Goal: Task Accomplishment & Management: Manage account settings

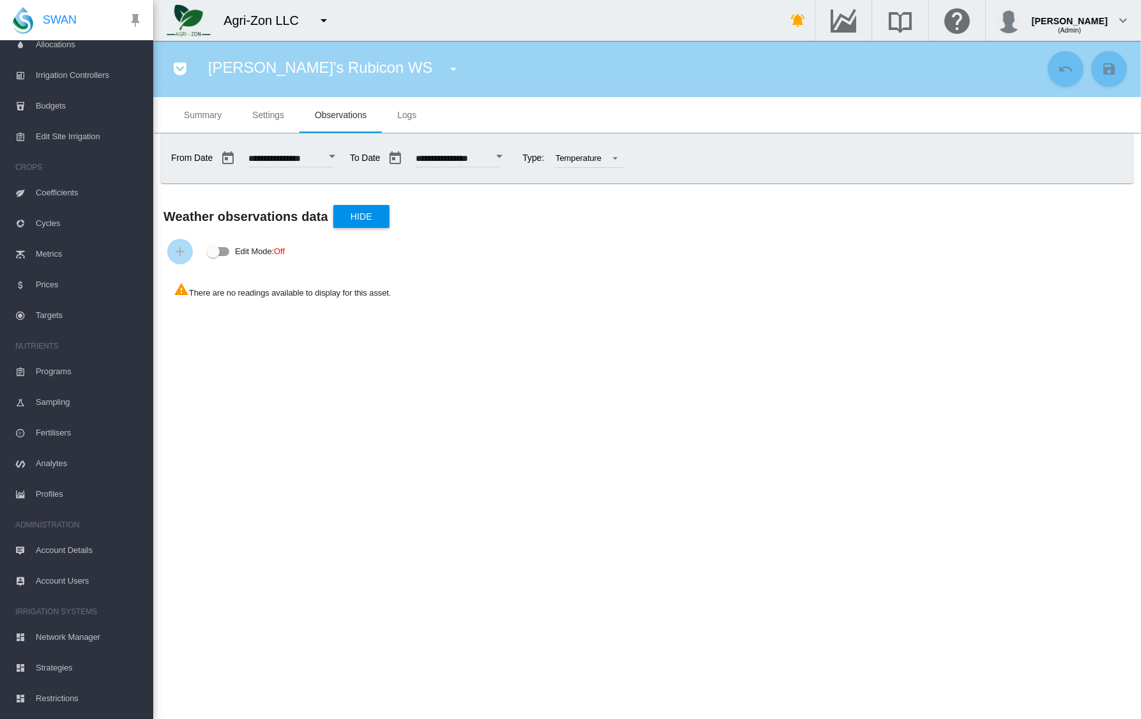
scroll to position [271, 0]
click at [84, 523] on span "Account Details" at bounding box center [89, 525] width 107 height 31
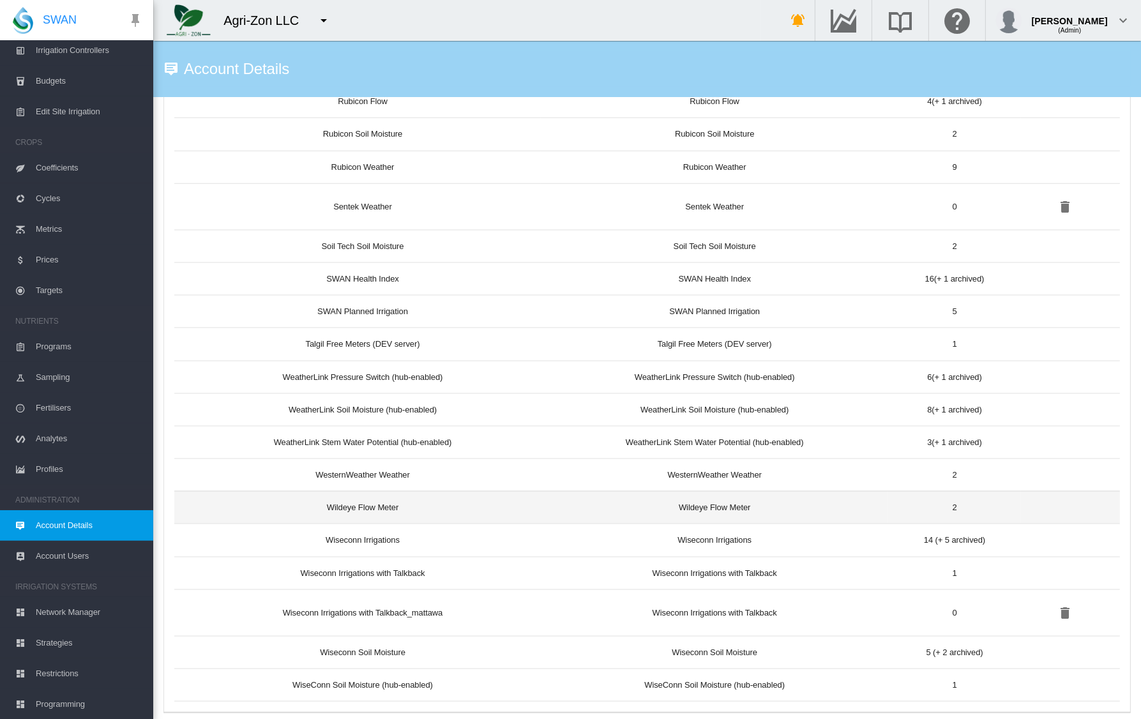
scroll to position [1978, 0]
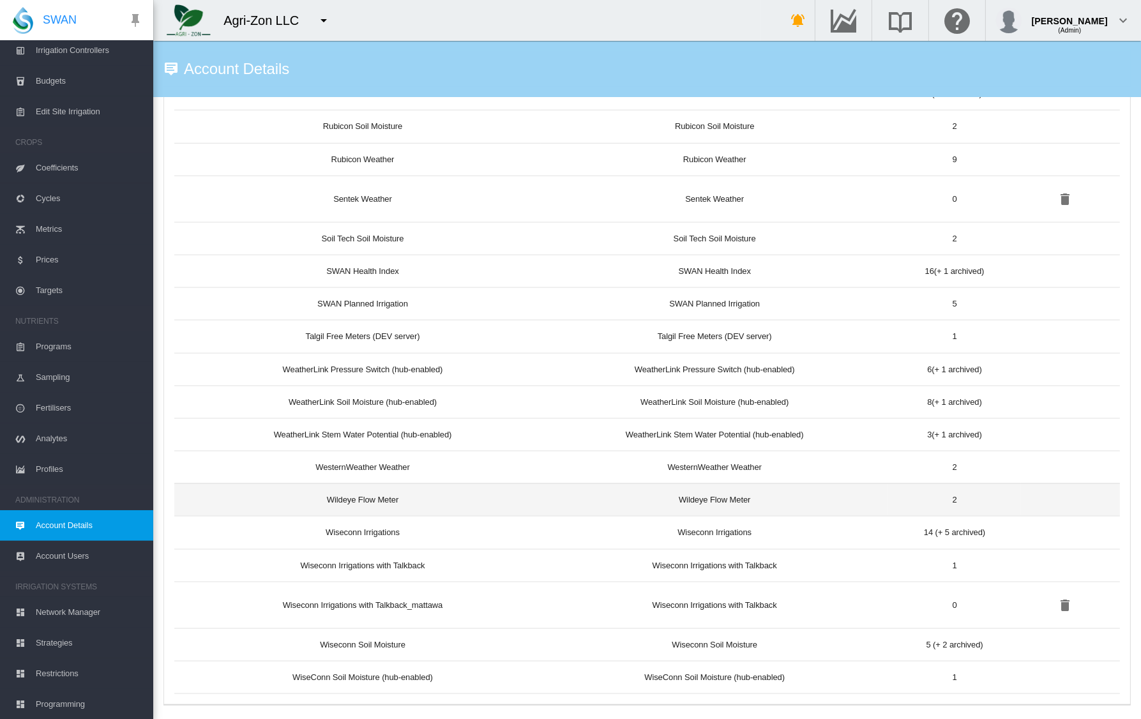
click at [370, 491] on td "Wildeye Flow Meter" at bounding box center [357, 499] width 366 height 33
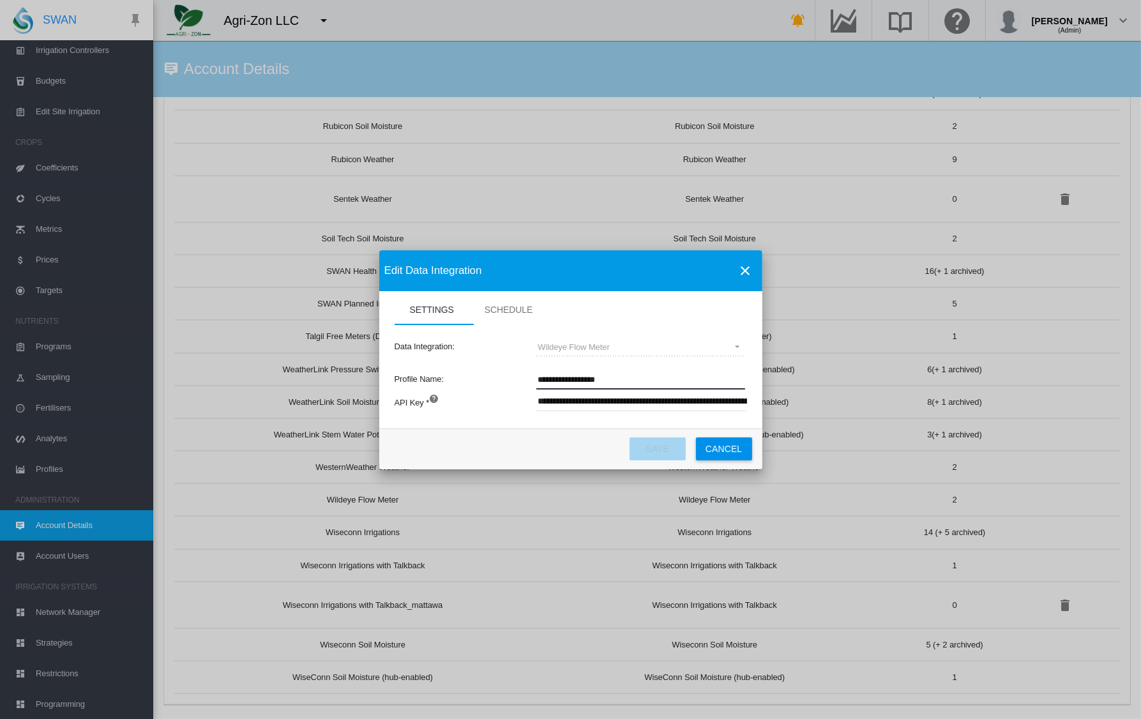
click at [603, 384] on input "**********" at bounding box center [640, 379] width 209 height 19
click at [714, 449] on button "Cancel" at bounding box center [724, 448] width 56 height 23
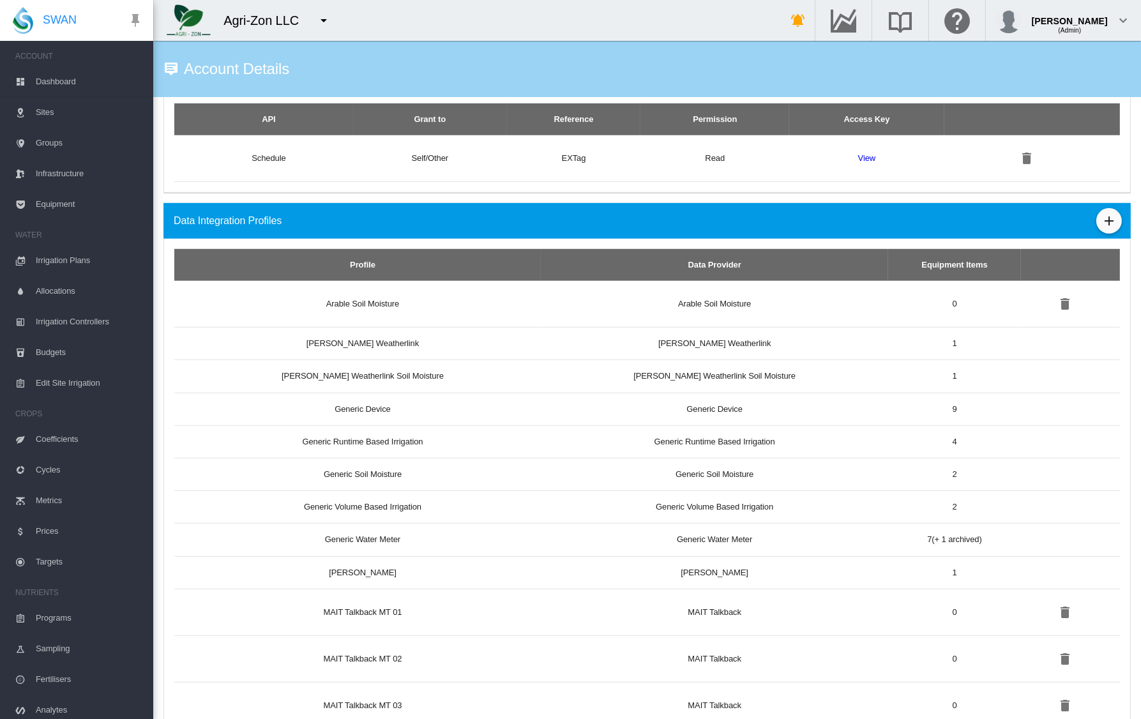
scroll to position [936, 0]
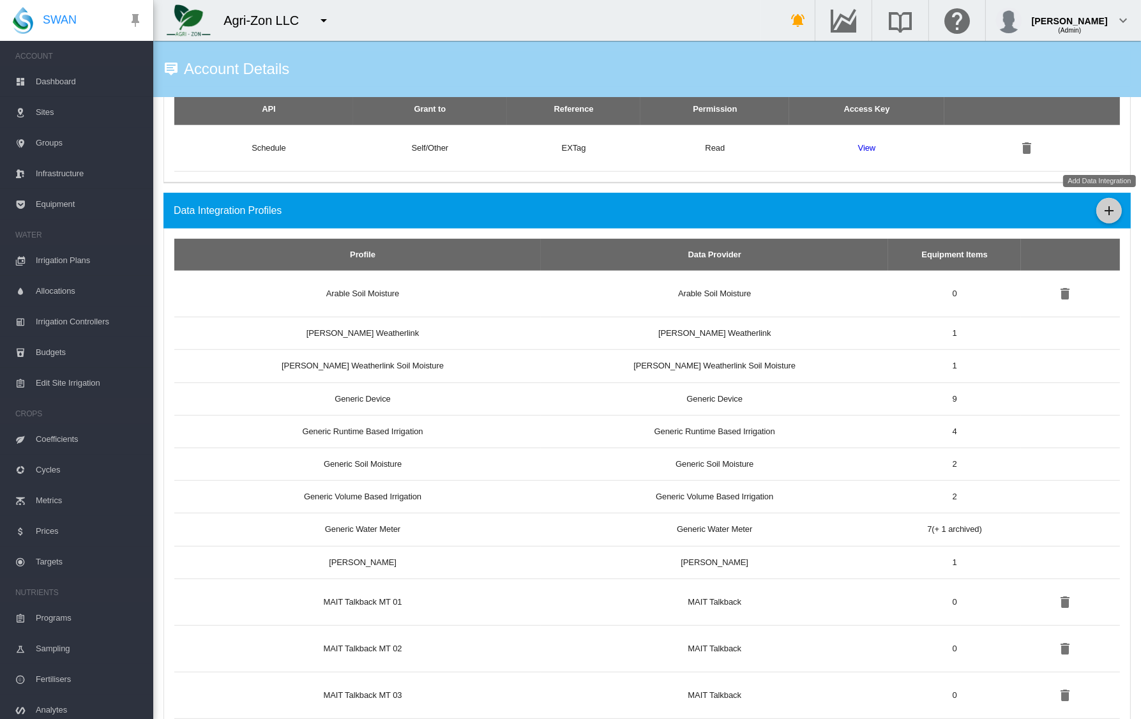
click at [1109, 208] on button "Add Data Integration" at bounding box center [1109, 211] width 26 height 26
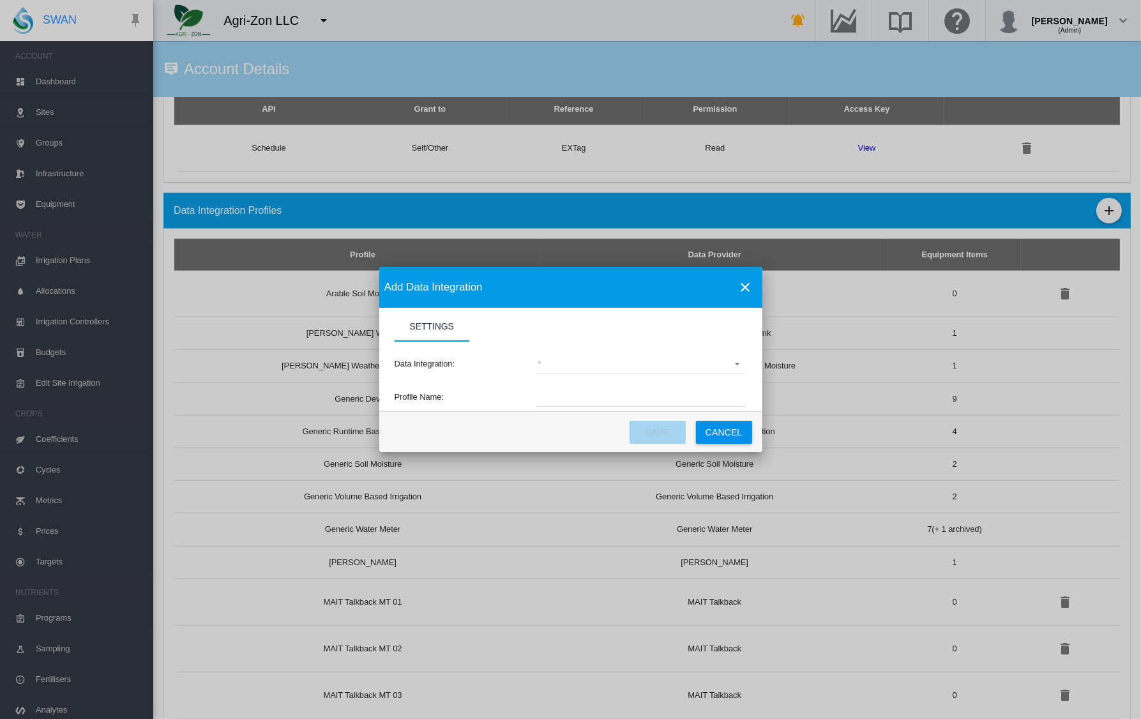
click at [564, 364] on md-select "(deprecated) Toro Lynx Course By Station Adcon Soil Moisture Aquacheck Soil Moi…" at bounding box center [640, 363] width 209 height 19
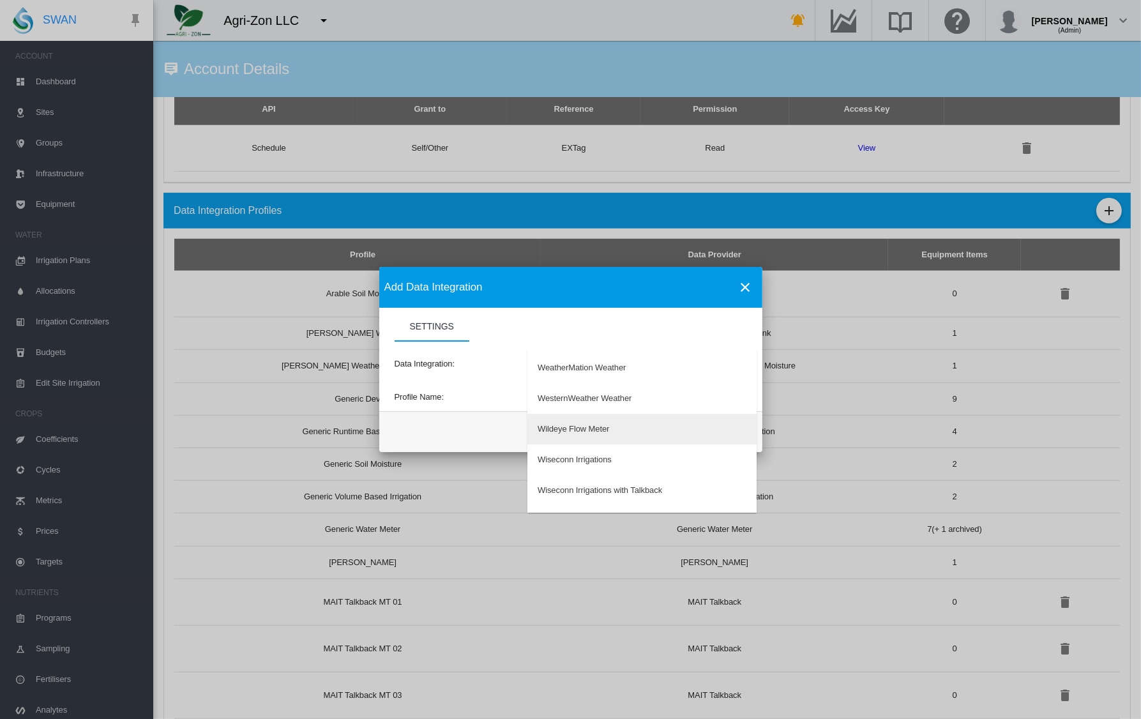
scroll to position [4194, 0]
click at [464, 431] on md-backdrop at bounding box center [570, 359] width 1141 height 719
